Goal: Transaction & Acquisition: Purchase product/service

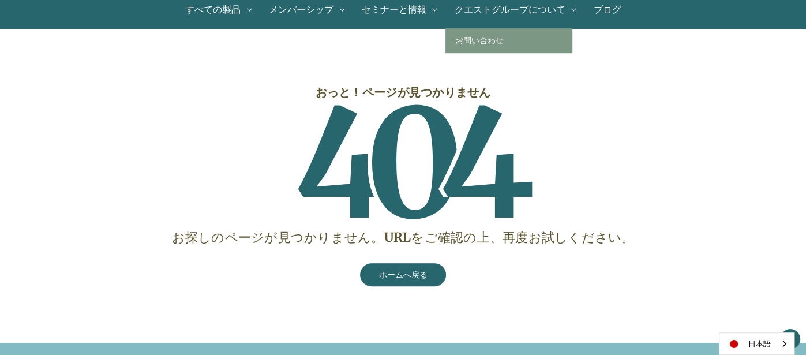
scroll to position [263, 0]
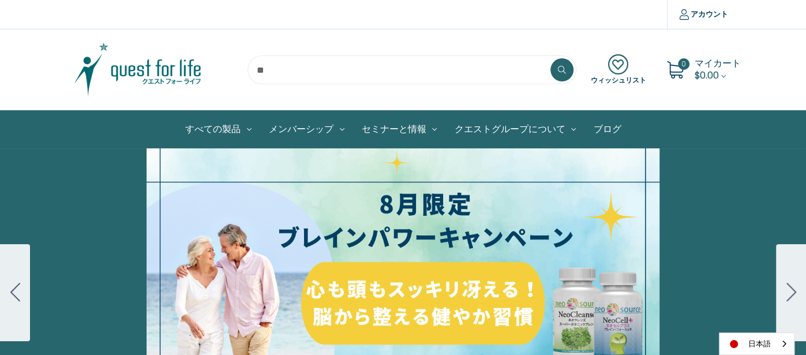
click at [178, 75] on img at bounding box center [138, 70] width 144 height 58
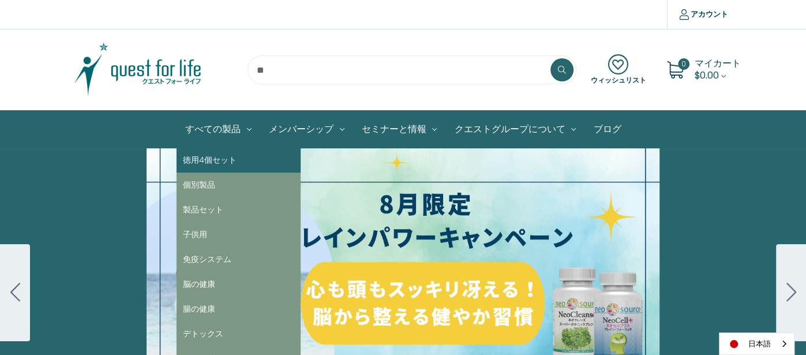
click at [228, 160] on link "徳用4個セット" at bounding box center [239, 160] width 124 height 25
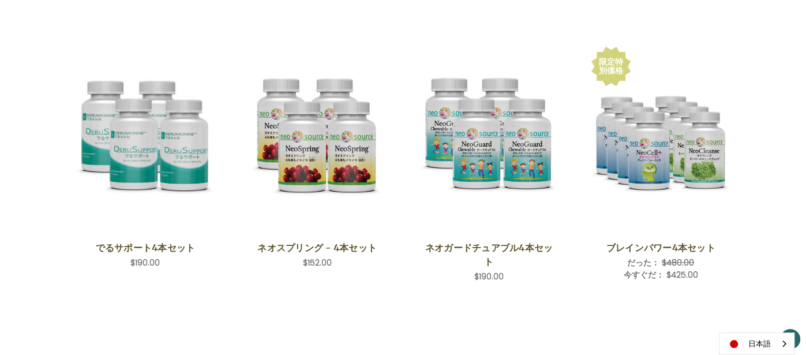
scroll to position [495, 0]
